Goal: Go to known website: Go to known website

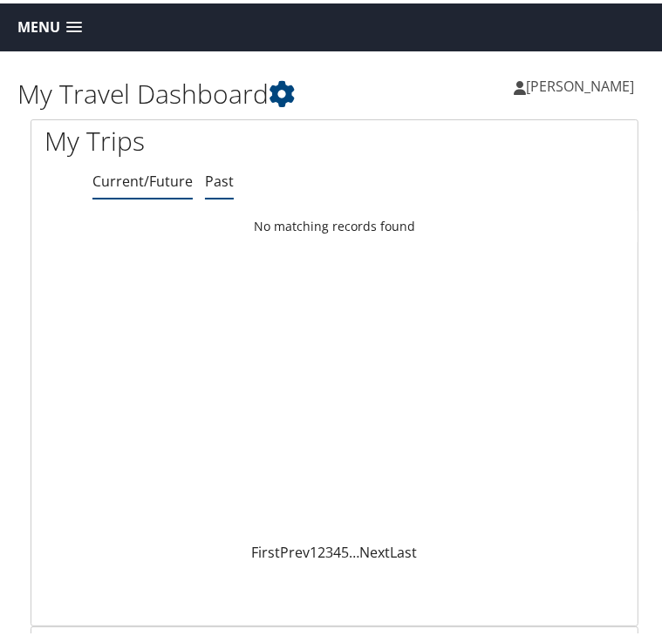
click at [210, 180] on link "Past" at bounding box center [219, 177] width 29 height 19
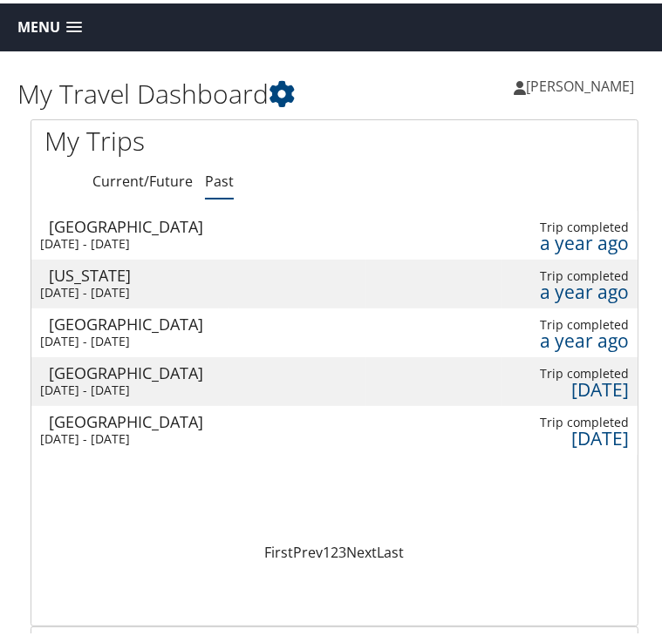
click at [77, 36] on link "Menu" at bounding box center [50, 24] width 82 height 29
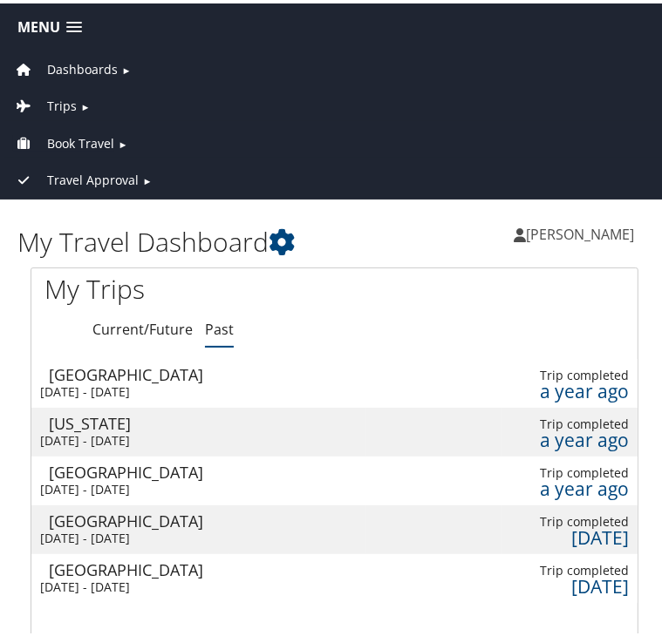
click at [85, 131] on span "Book Travel" at bounding box center [80, 140] width 67 height 19
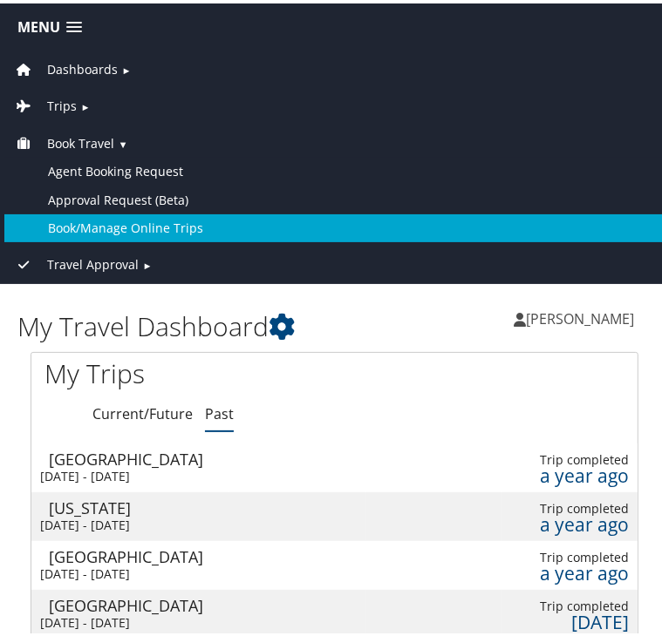
click at [115, 216] on link "Book/Manage Online Trips" at bounding box center [334, 225] width 660 height 28
